Goal: Find contact information: Find contact information

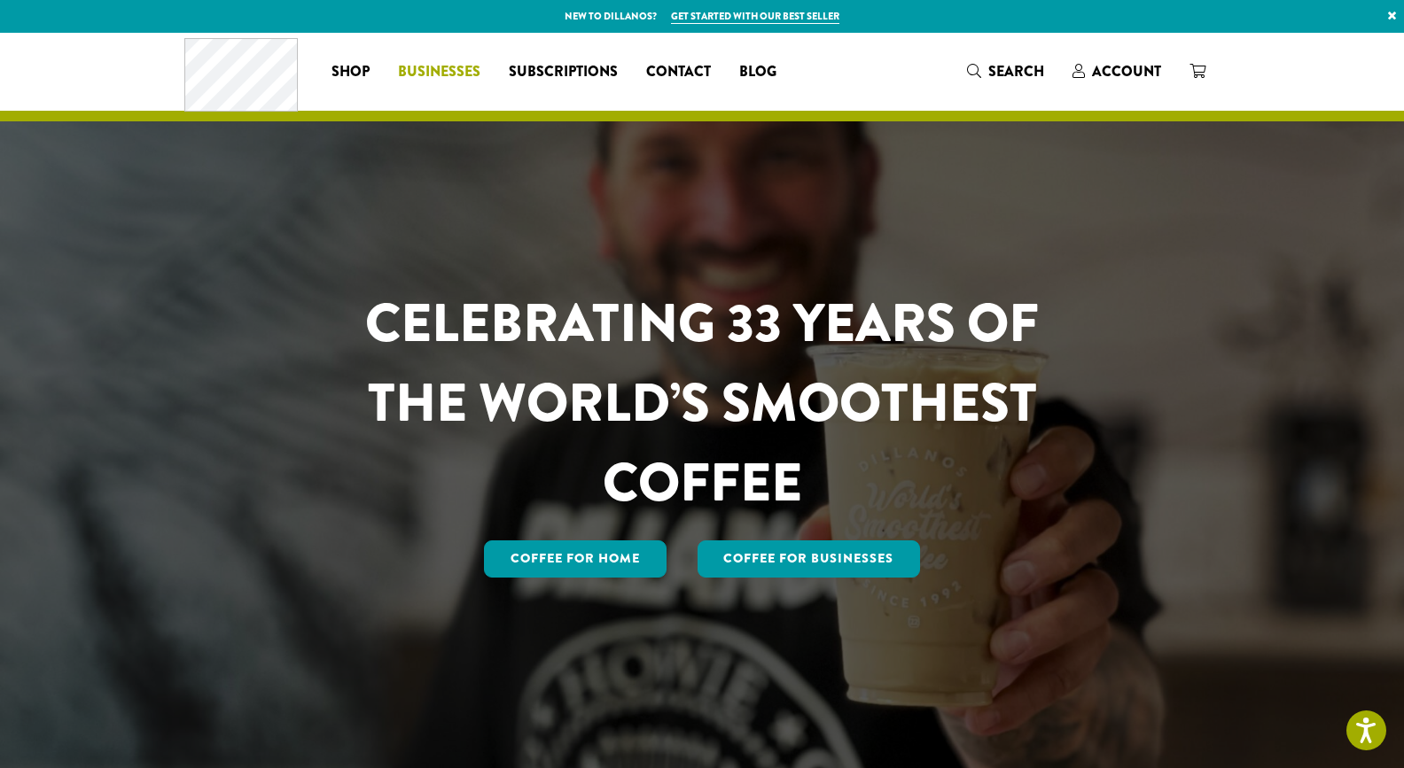
click at [422, 74] on span "Businesses" at bounding box center [439, 72] width 82 height 22
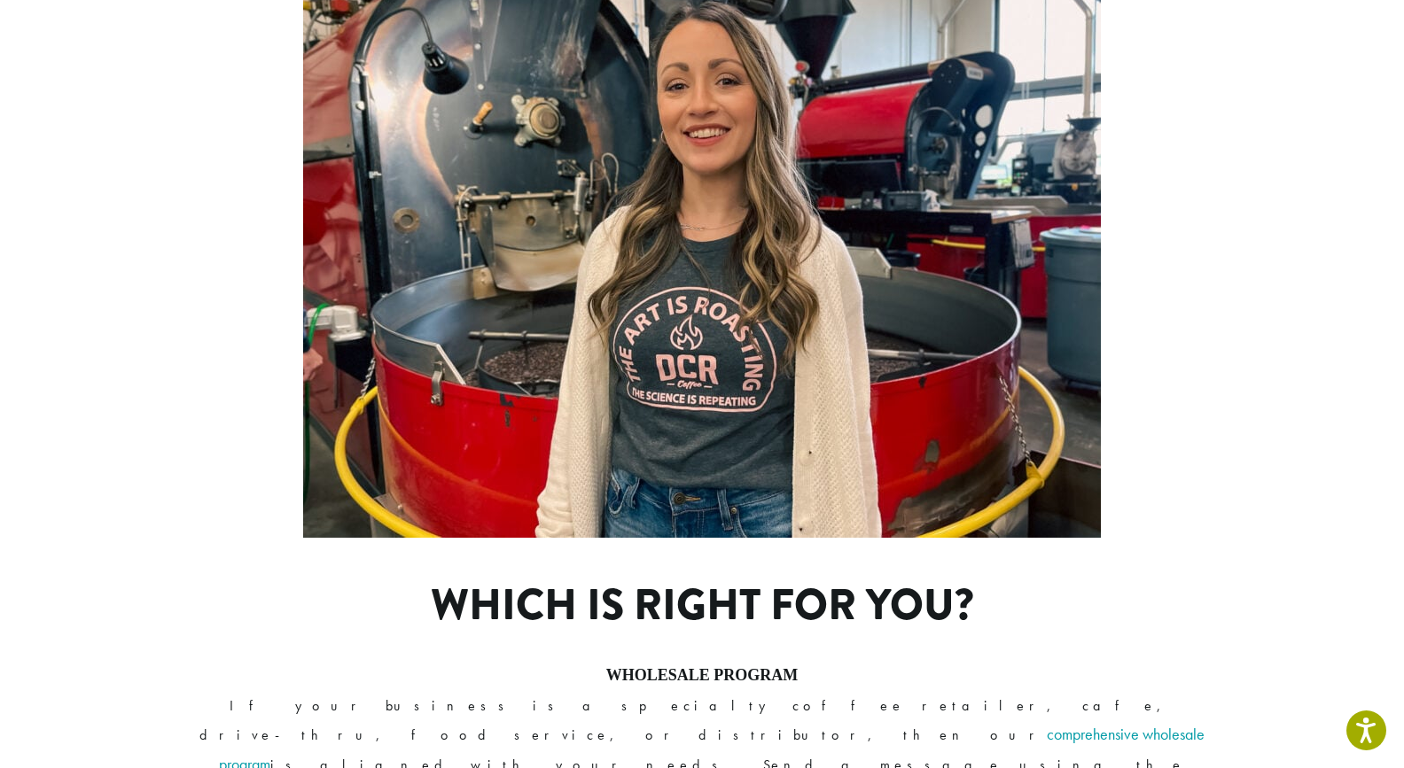
scroll to position [1297, 0]
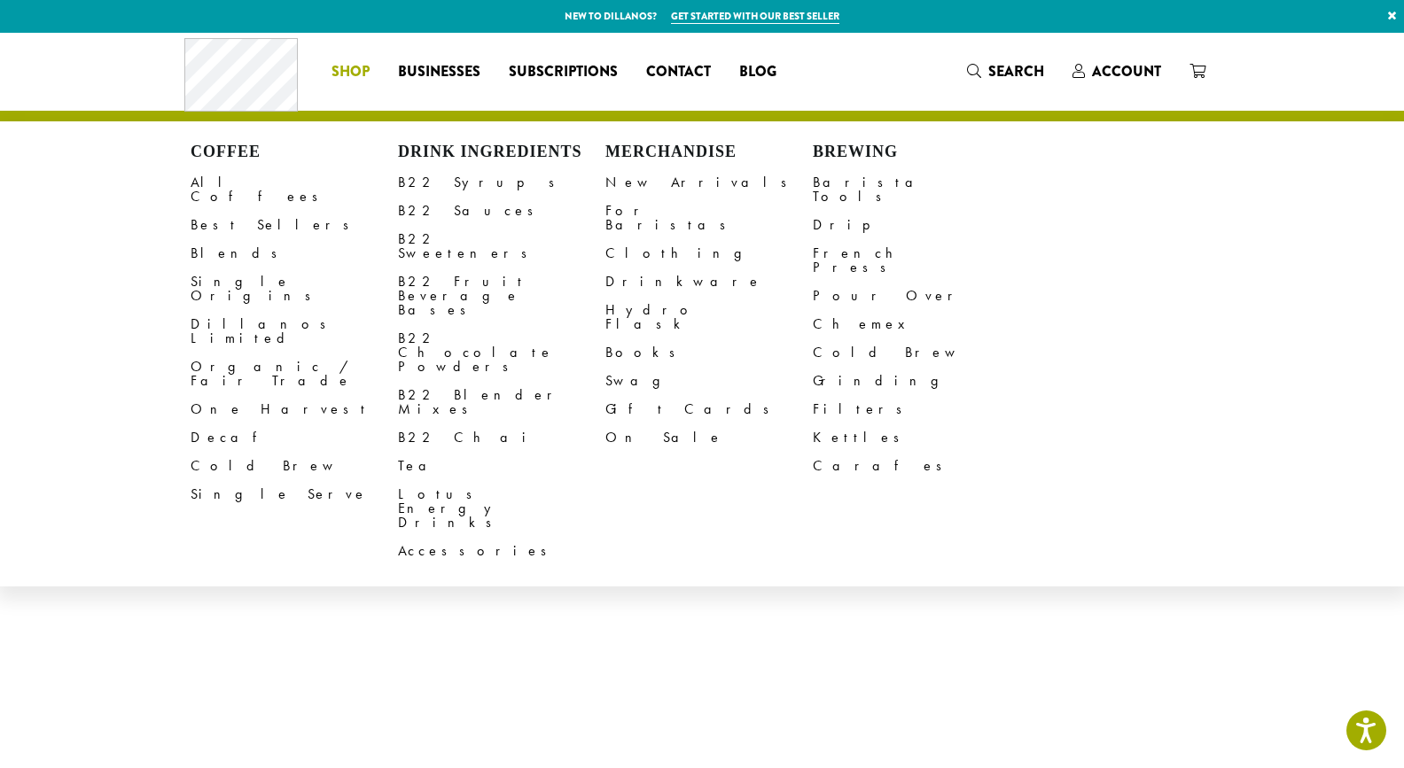
click at [367, 70] on span "Shop" at bounding box center [350, 72] width 38 height 22
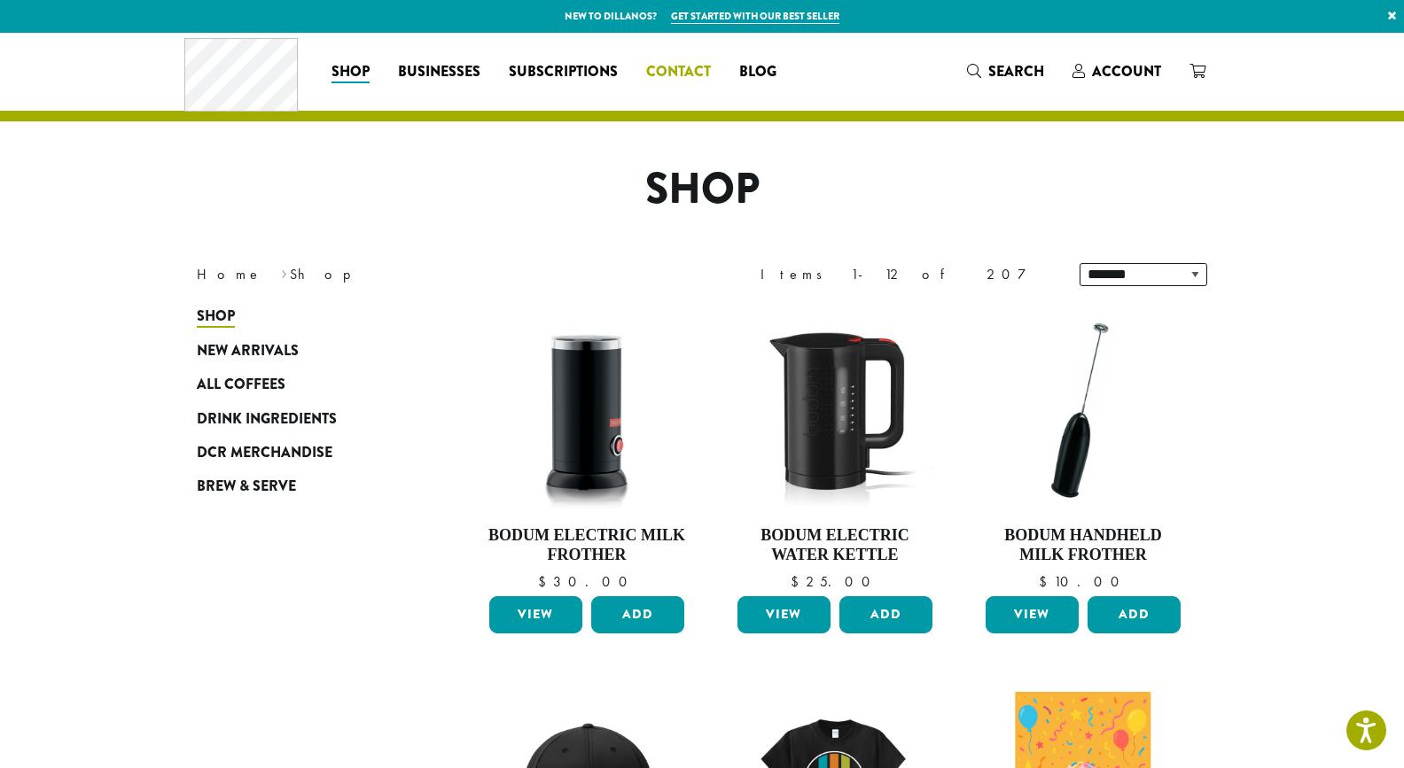
click at [654, 68] on span "Contact" at bounding box center [678, 72] width 65 height 22
